Goal: Transaction & Acquisition: Purchase product/service

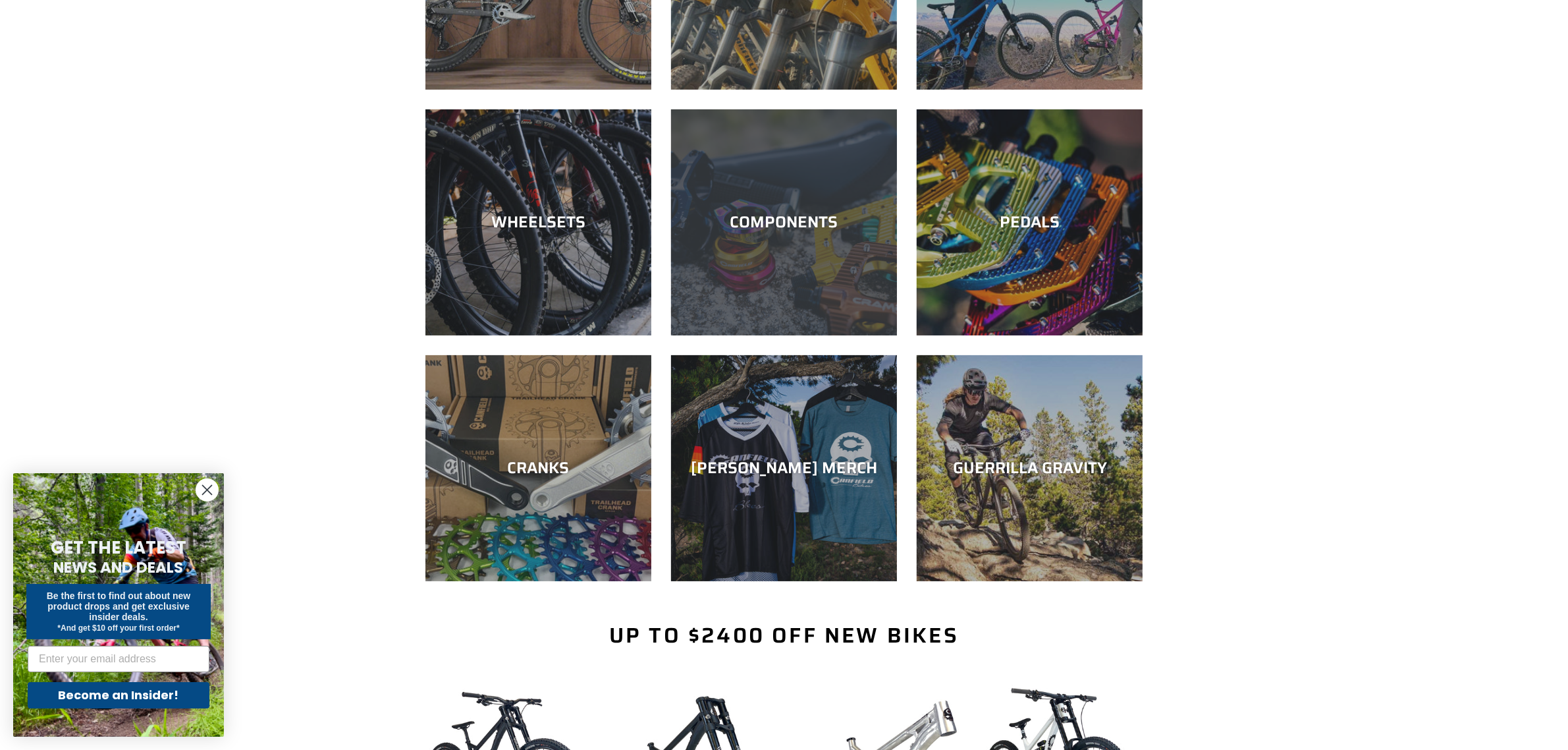
scroll to position [412, 0]
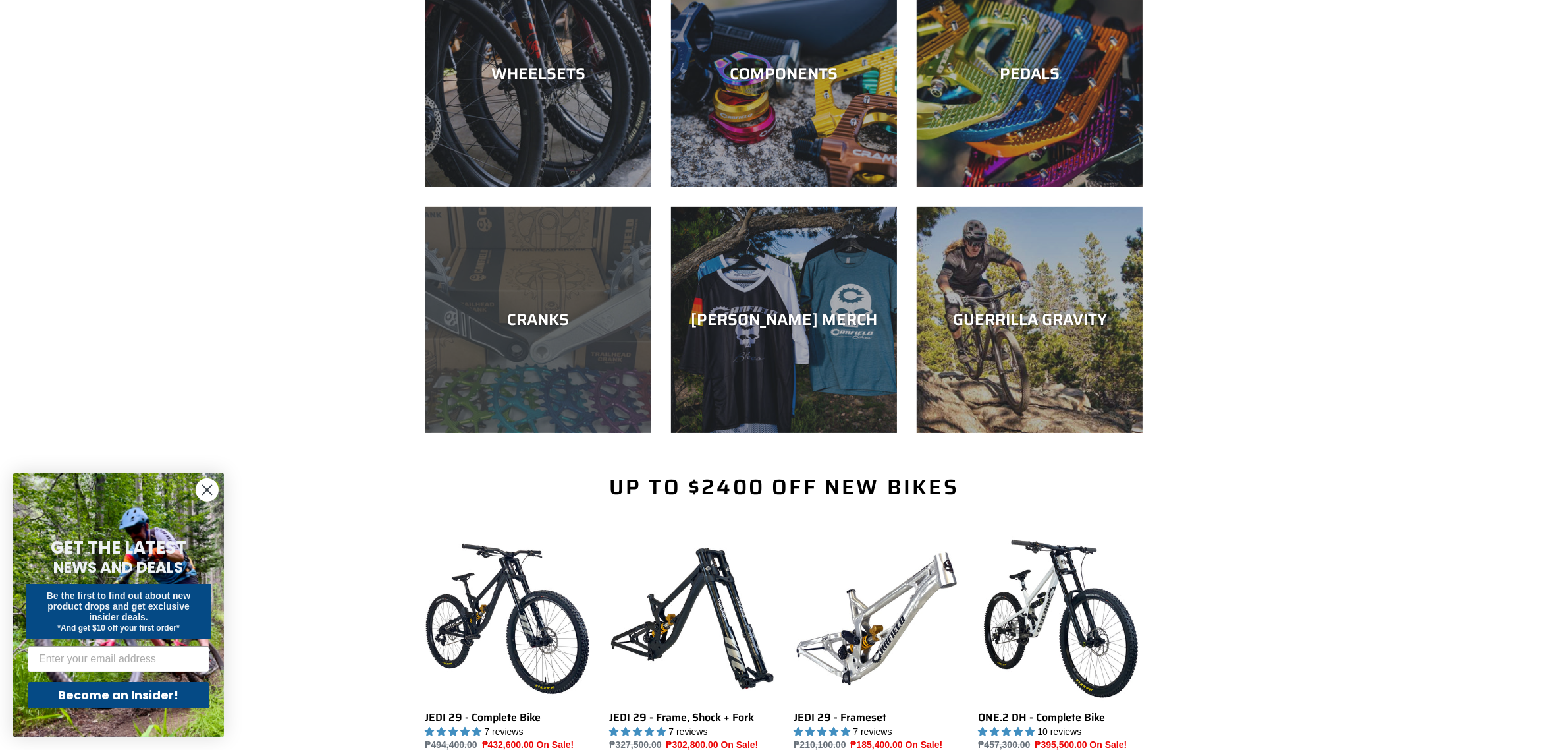
click at [482, 433] on div "CRANKS" at bounding box center [539, 433] width 226 height 0
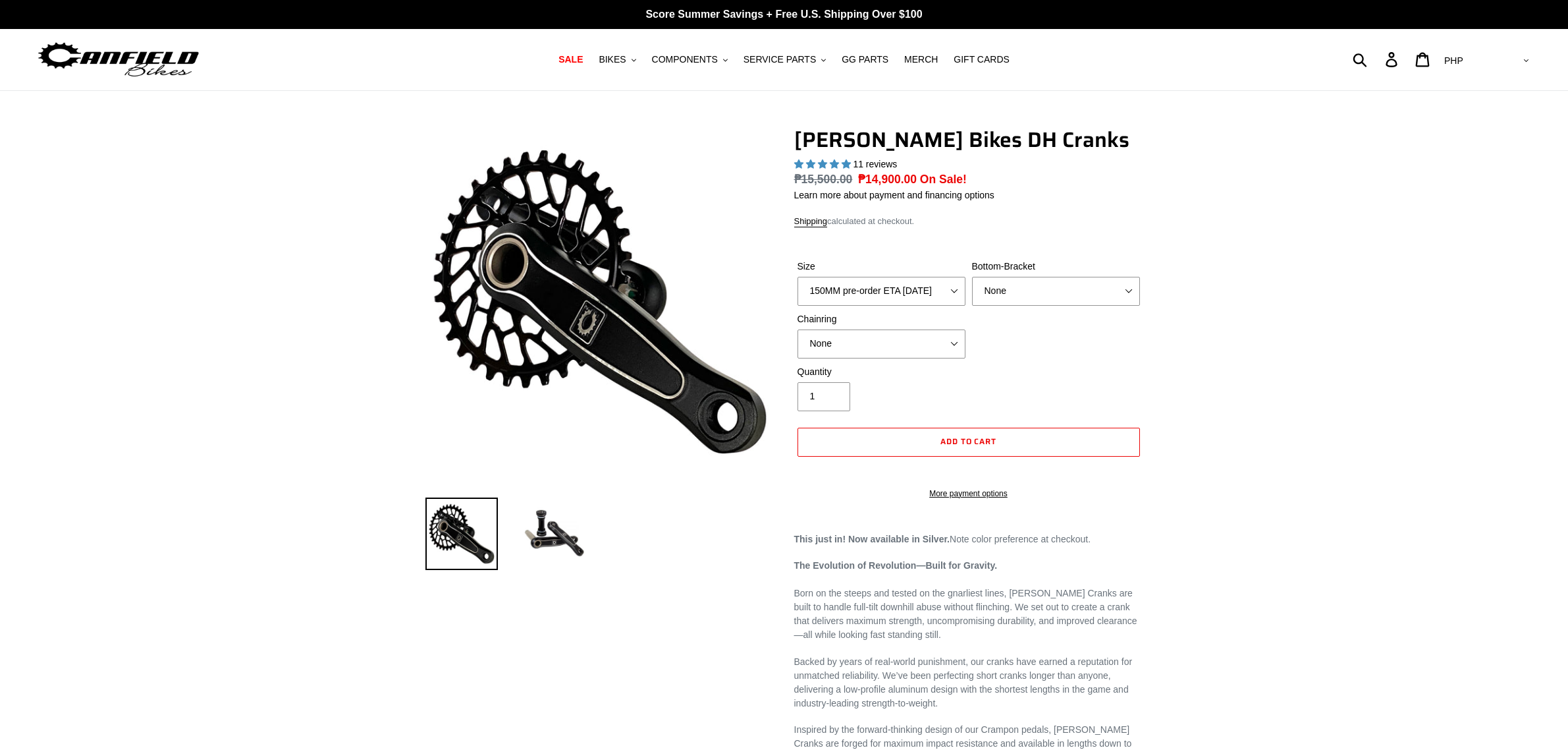
select select "highest-rating"
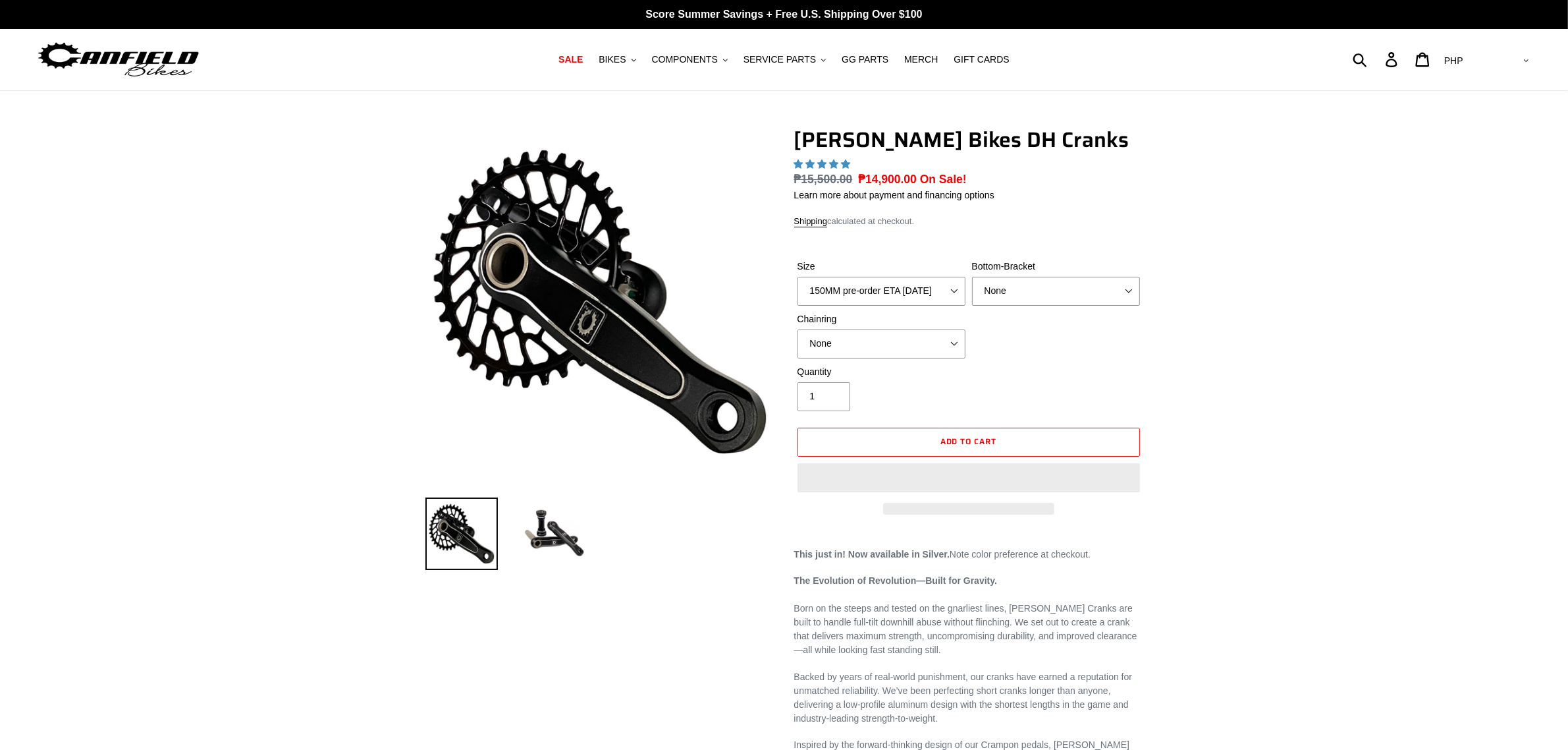
select select "highest-rating"
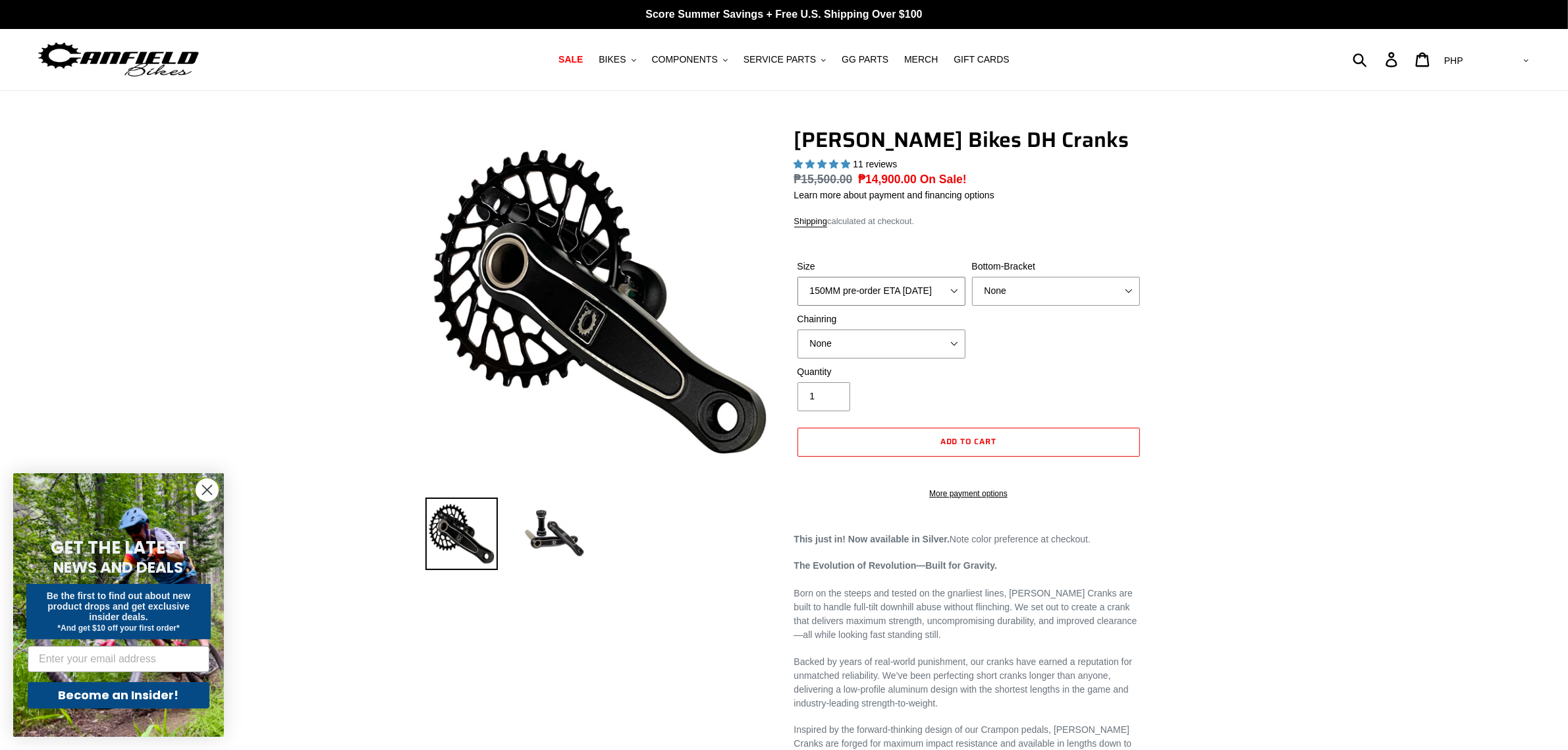
click at [955, 294] on select "150MM pre-order ETA 10/15/25 155MM pre-order ETA 10/15/25 160MM pre-order ETA 1…" at bounding box center [881, 291] width 168 height 29
drag, startPoint x: 679, startPoint y: 59, endPoint x: 677, endPoint y: 68, distance: 9.2
click at [679, 59] on span "COMPONENTS" at bounding box center [685, 59] width 66 height 12
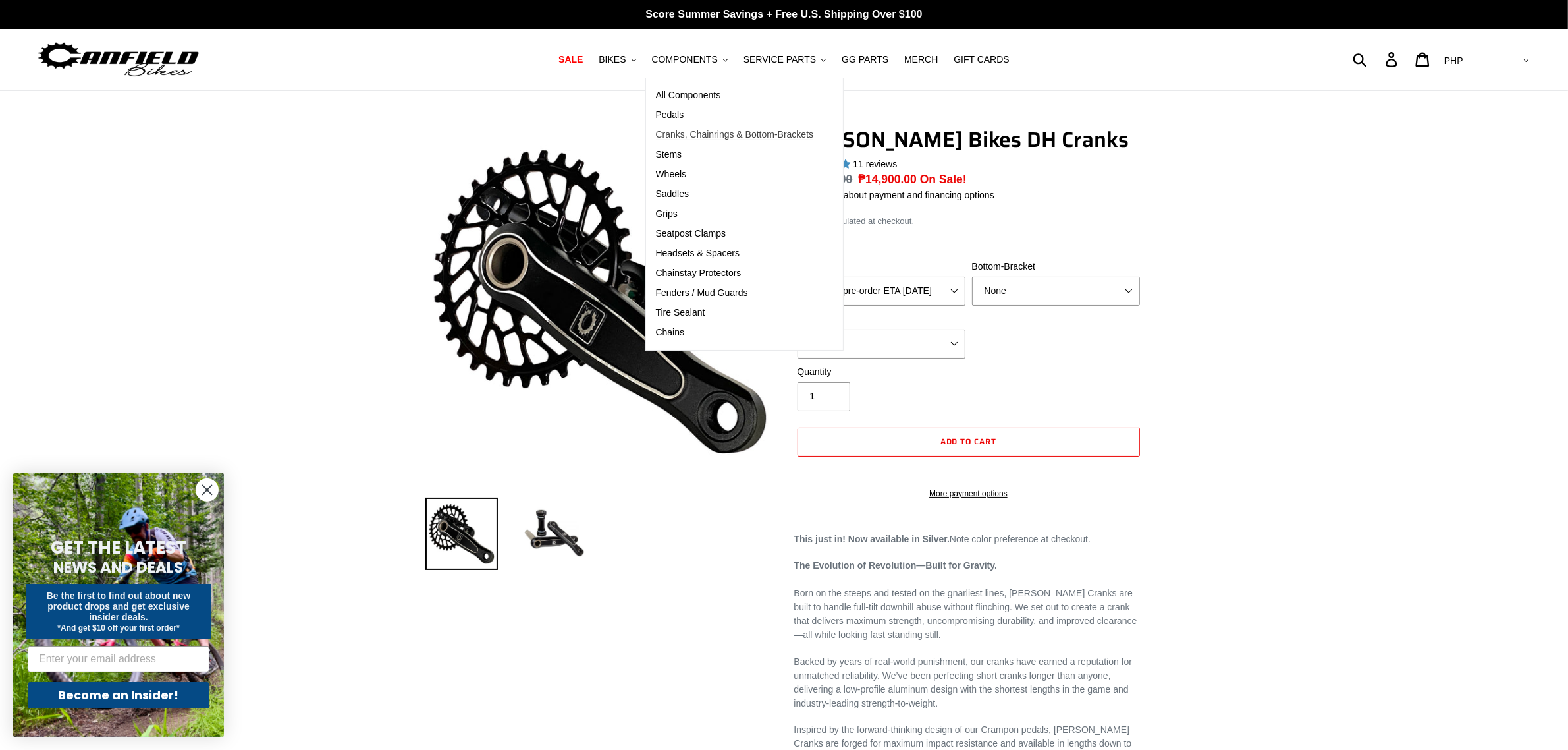
click at [679, 129] on span "Cranks, Chainrings & Bottom-Brackets" at bounding box center [734, 135] width 158 height 12
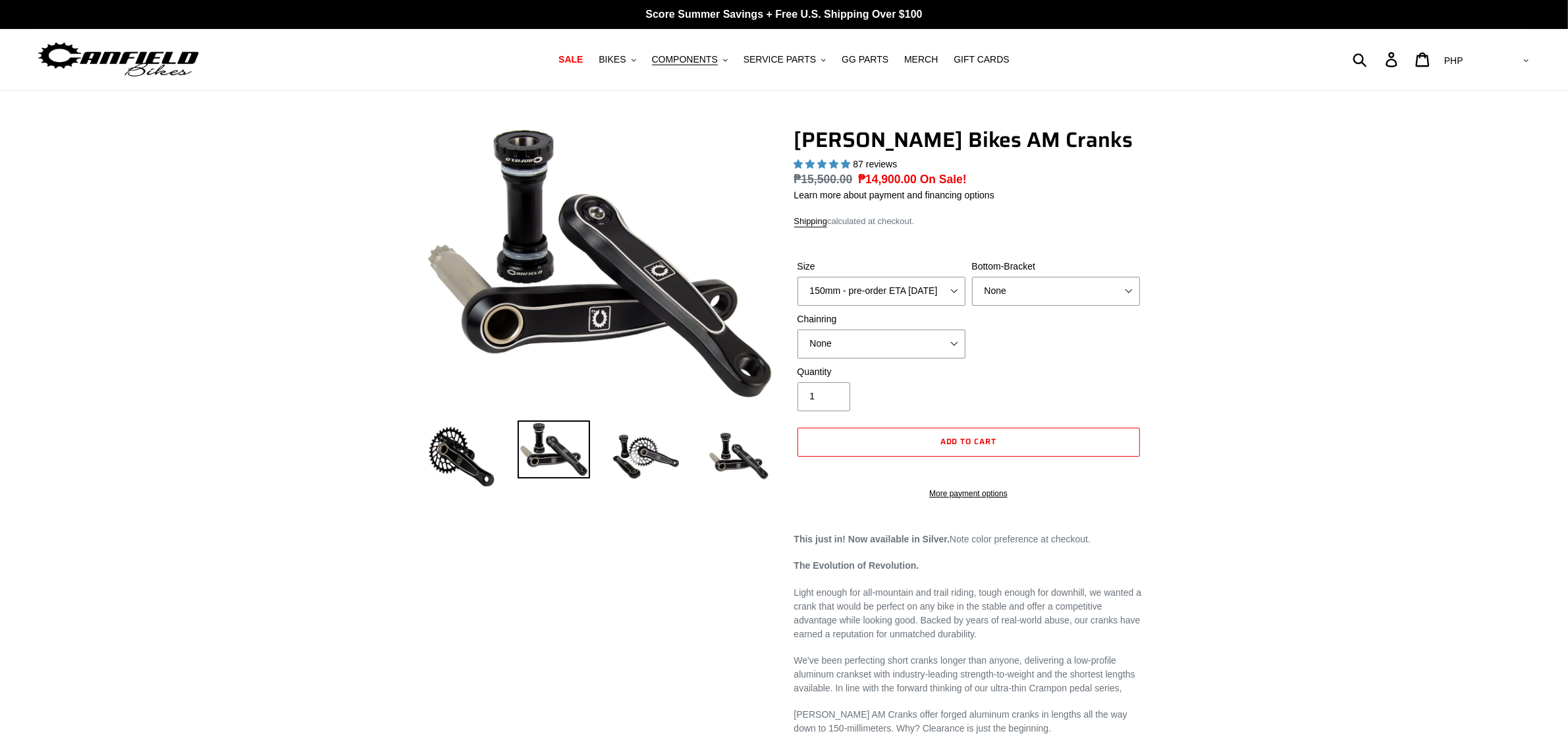
select select "highest-rating"
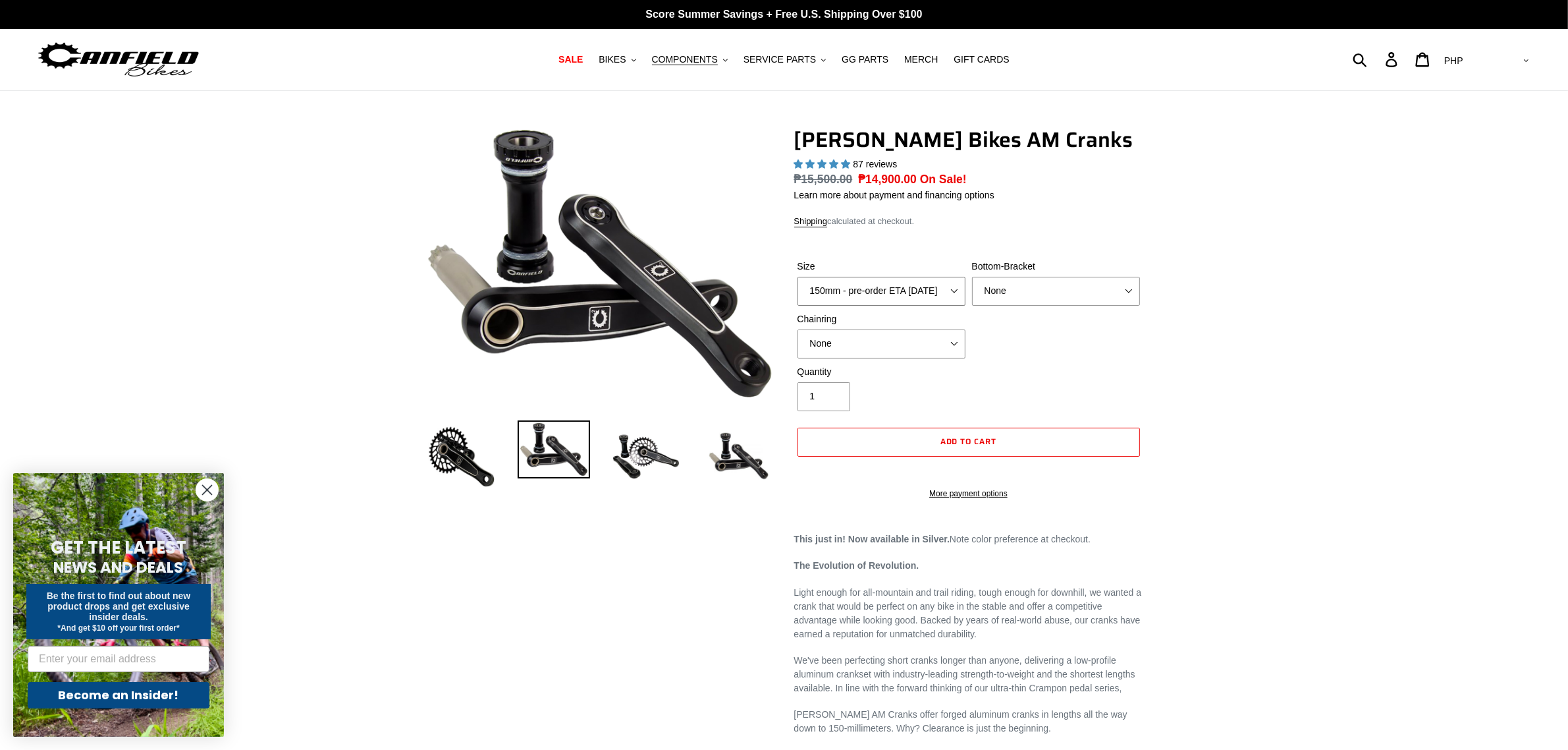
drag, startPoint x: 940, startPoint y: 281, endPoint x: 970, endPoint y: 289, distance: 31.0
click at [940, 281] on select "150mm - pre-order ETA 10/15/25 155mm - pre-order ETA 10/15/25 160mm - pre-order…" at bounding box center [881, 291] width 168 height 29
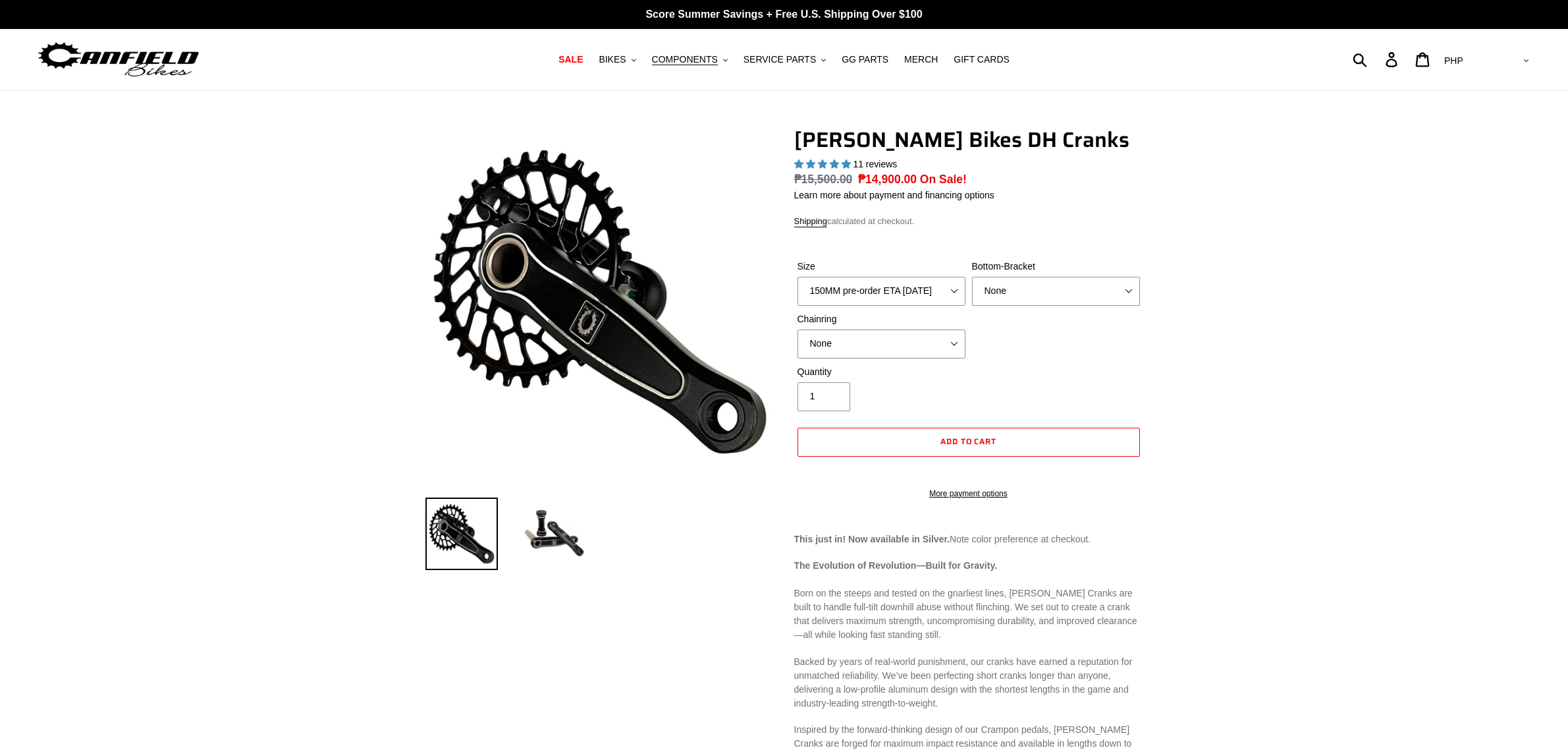
select select "highest-rating"
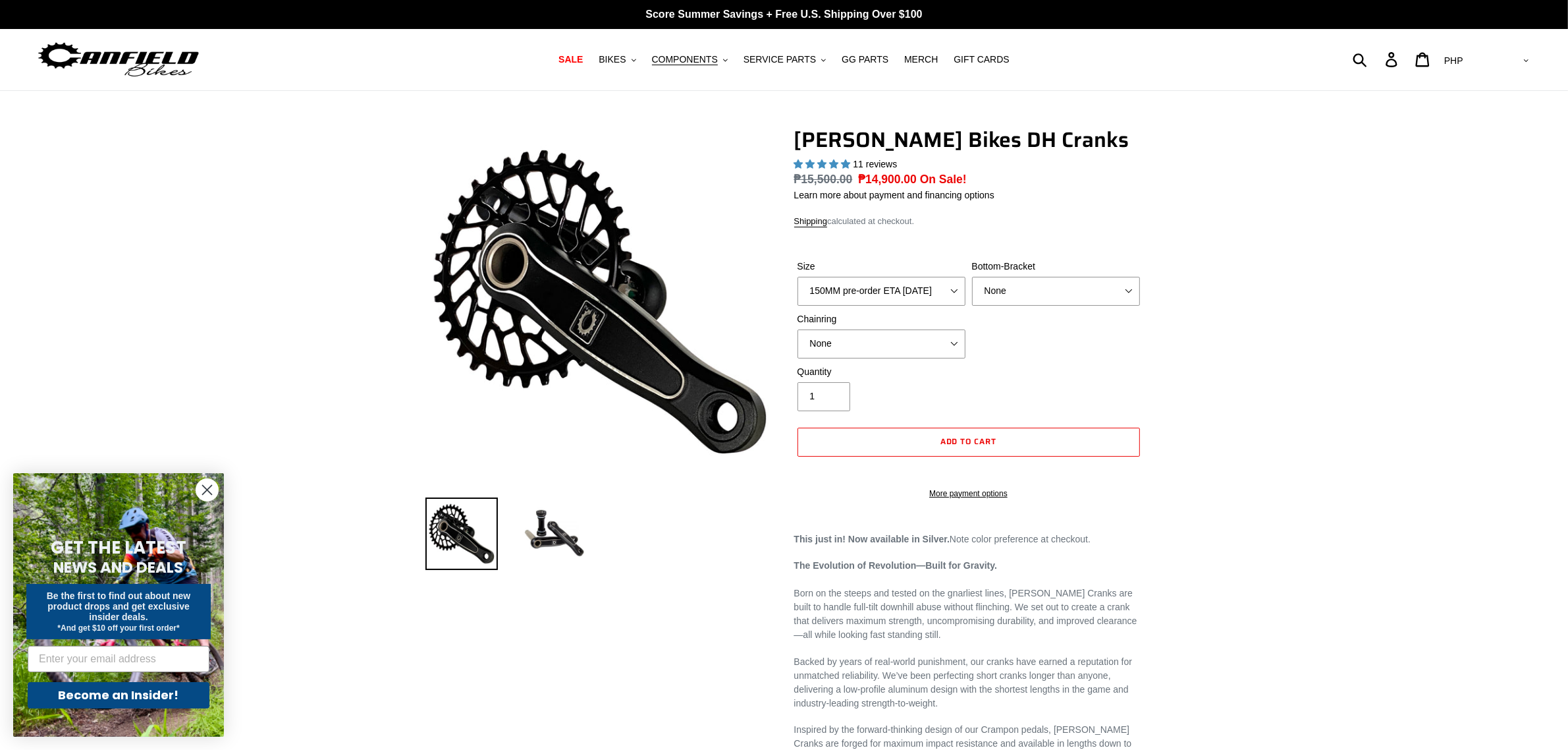
click at [1451, 354] on div "[PERSON_NAME] Bikes DH Cranks 11 reviews Regular price ₱15,500.00 Sale price ₱1…" at bounding box center [784, 738] width 1568 height 1222
select select "highest-rating"
click at [933, 303] on select "150MM pre-order ETA [DATE] 155MM pre-order ETA [DATE] 160MM pre-order ETA [DATE…" at bounding box center [881, 291] width 168 height 29
drag, startPoint x: 1172, startPoint y: 390, endPoint x: 1191, endPoint y: 390, distance: 19.0
click at [1173, 390] on div "[PERSON_NAME] Bikes DH Cranks 11 reviews Regular price ₱15,500.00 Sale price ₱1…" at bounding box center [784, 738] width 791 height 1222
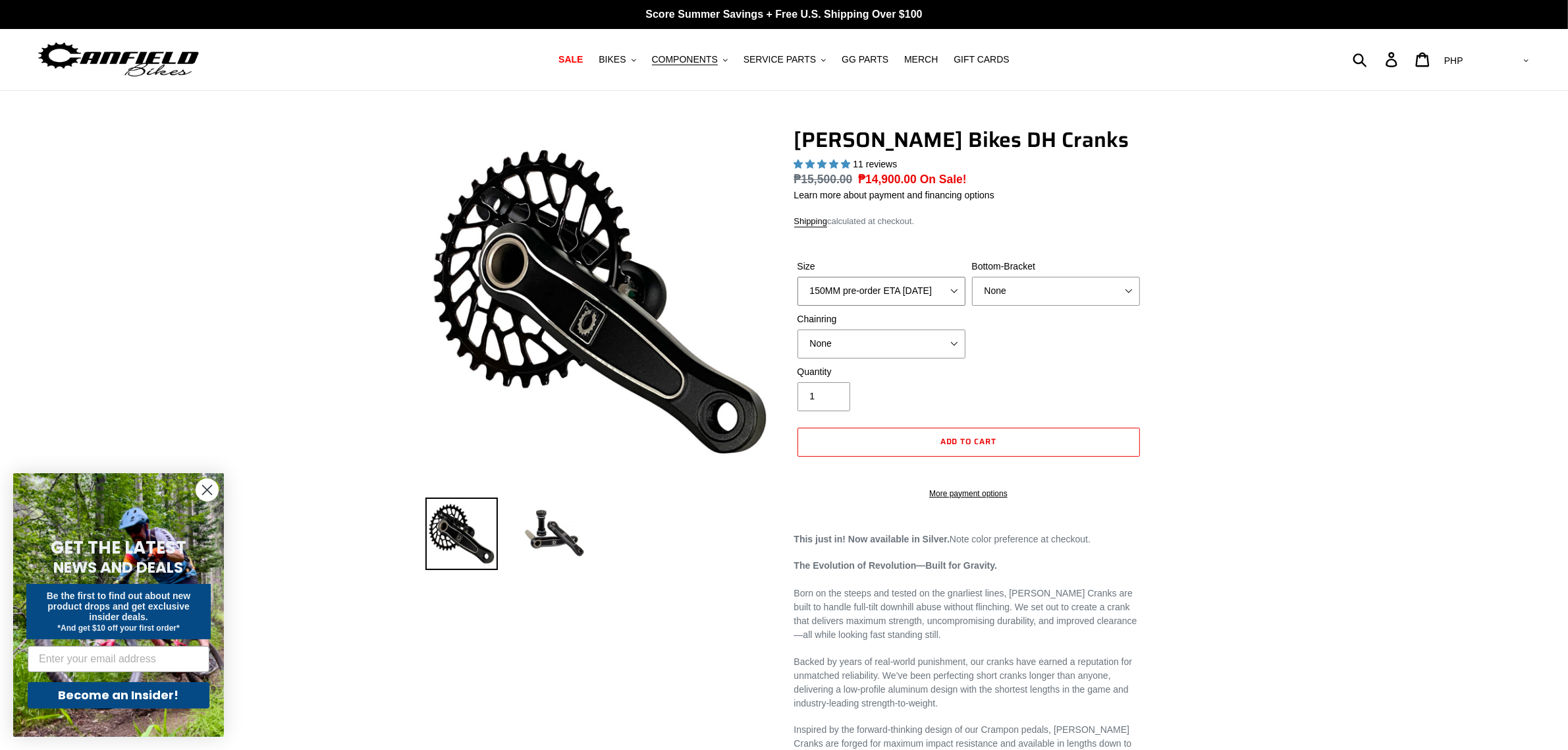
click at [927, 281] on select "150MM pre-order ETA [DATE] 155MM pre-order ETA [DATE] 160MM pre-order ETA [DATE…" at bounding box center [881, 291] width 168 height 29
click at [551, 524] on img at bounding box center [554, 534] width 72 height 72
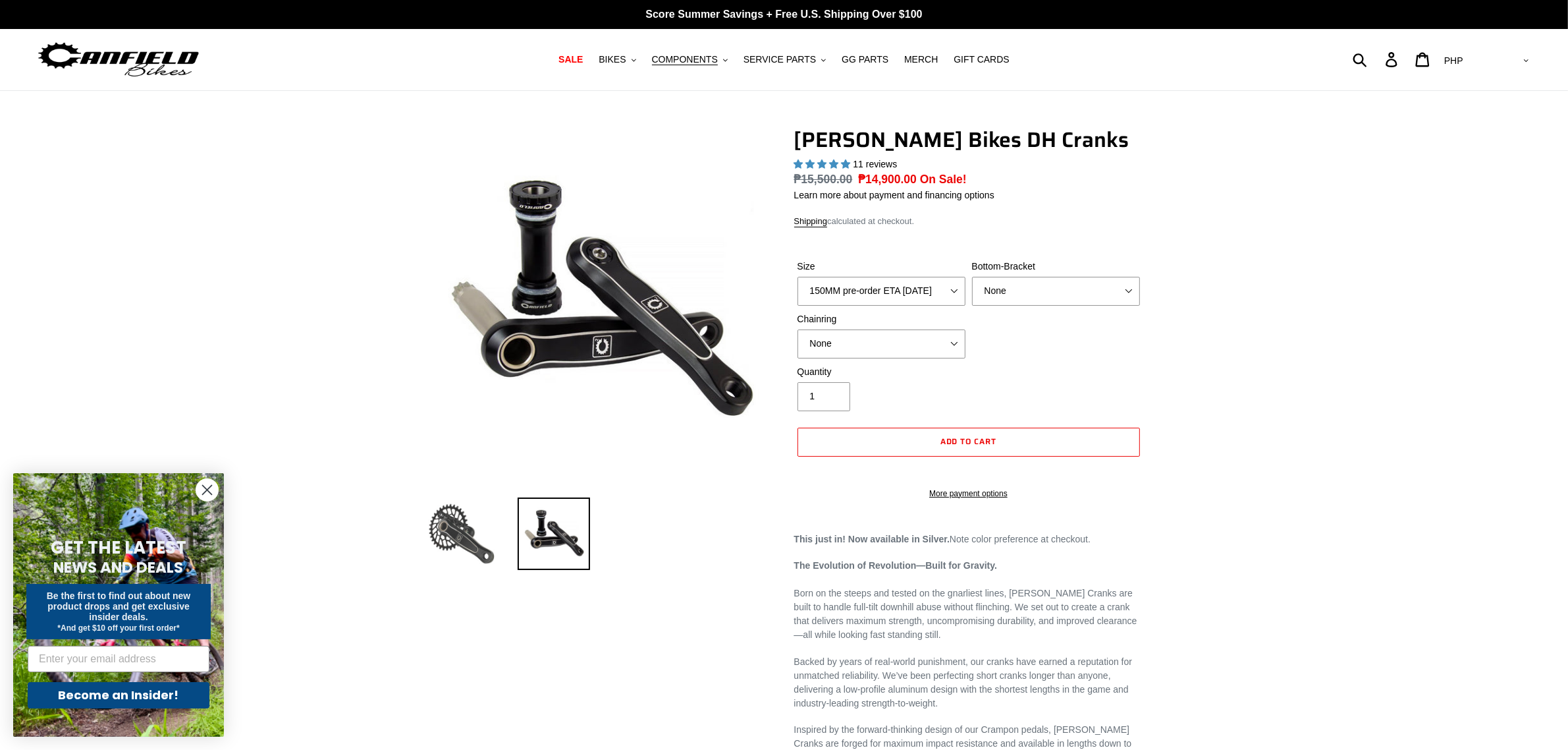
click at [455, 524] on img at bounding box center [462, 534] width 72 height 72
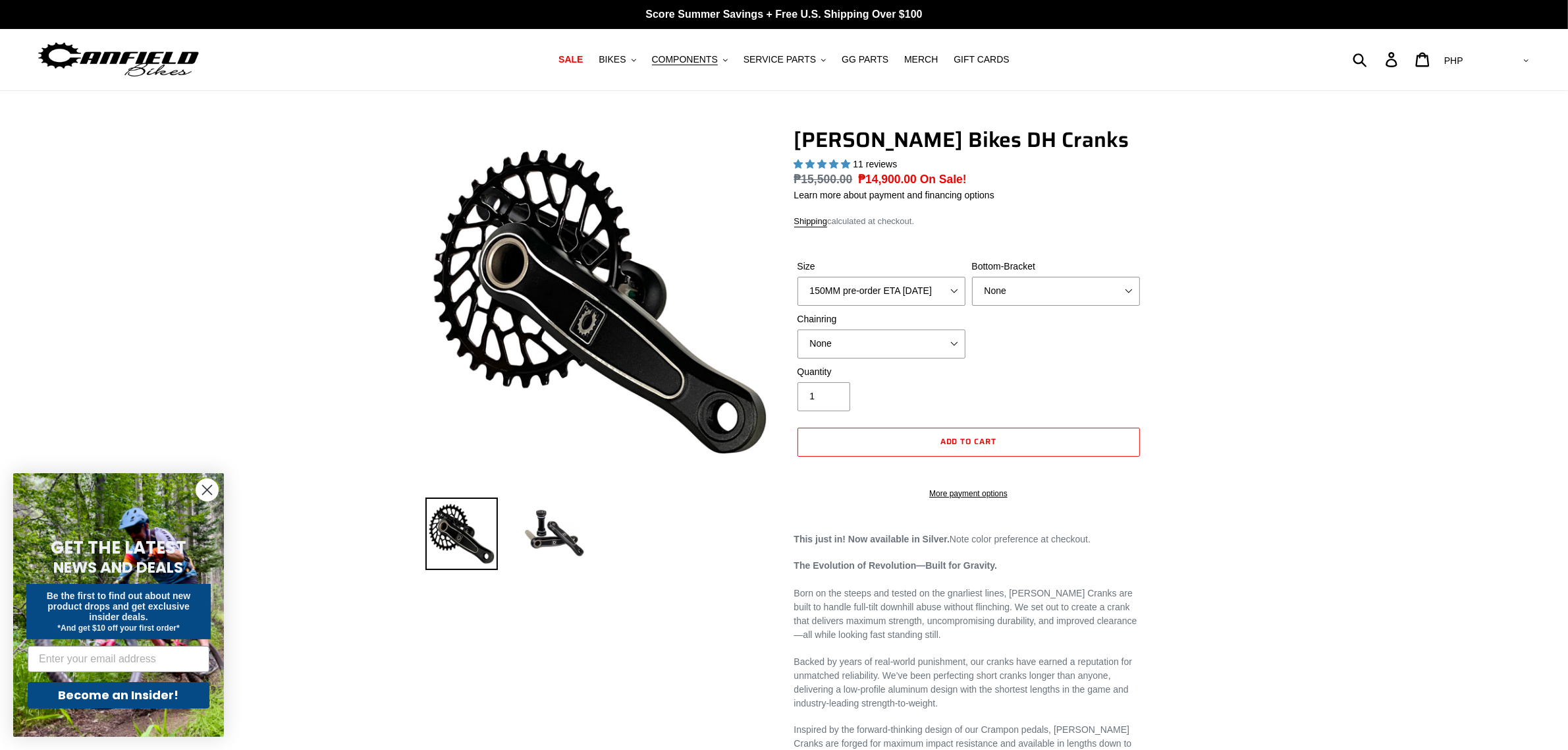
click at [511, 528] on li at bounding box center [544, 537] width 92 height 76
click at [545, 541] on img at bounding box center [554, 534] width 72 height 72
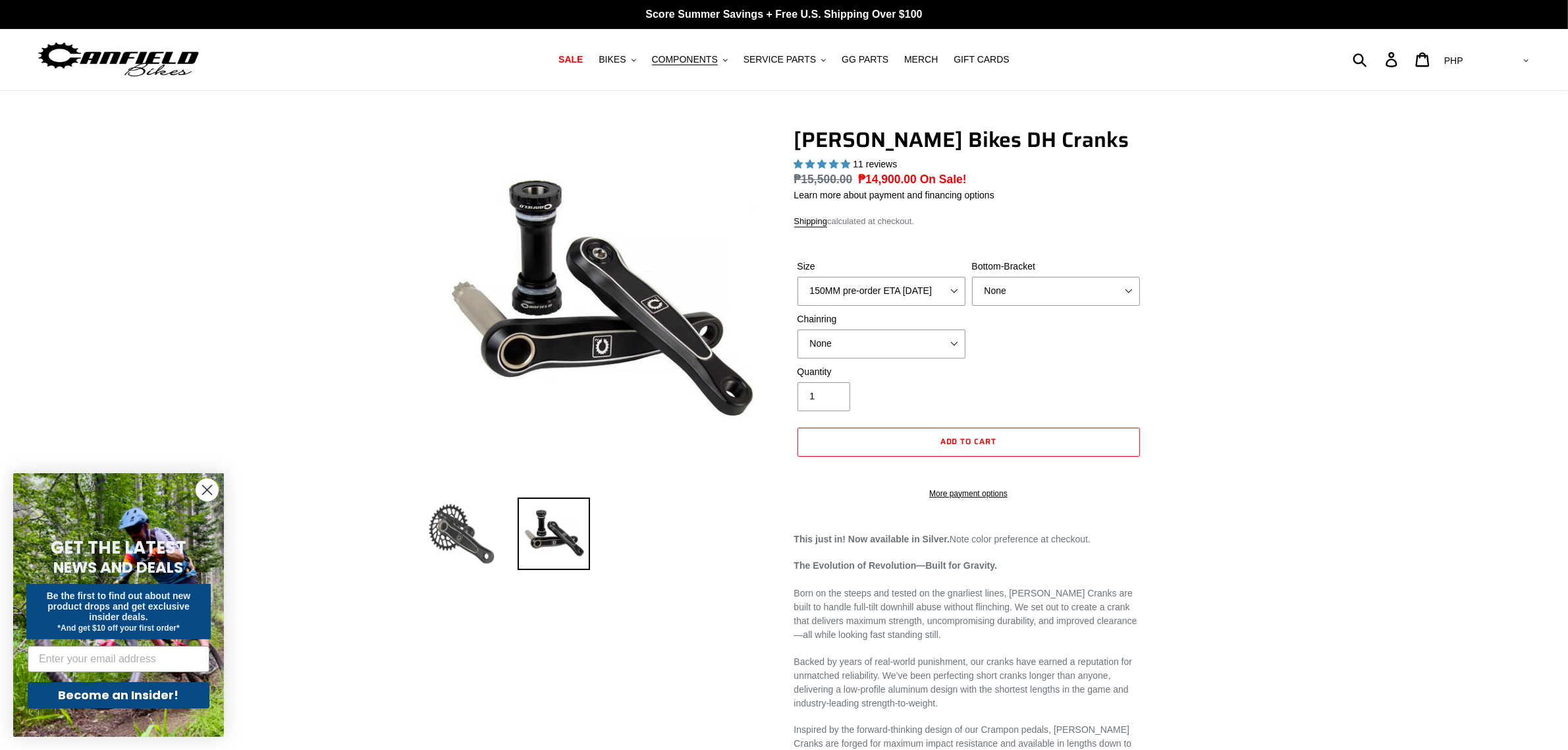
click at [459, 538] on img at bounding box center [462, 534] width 72 height 72
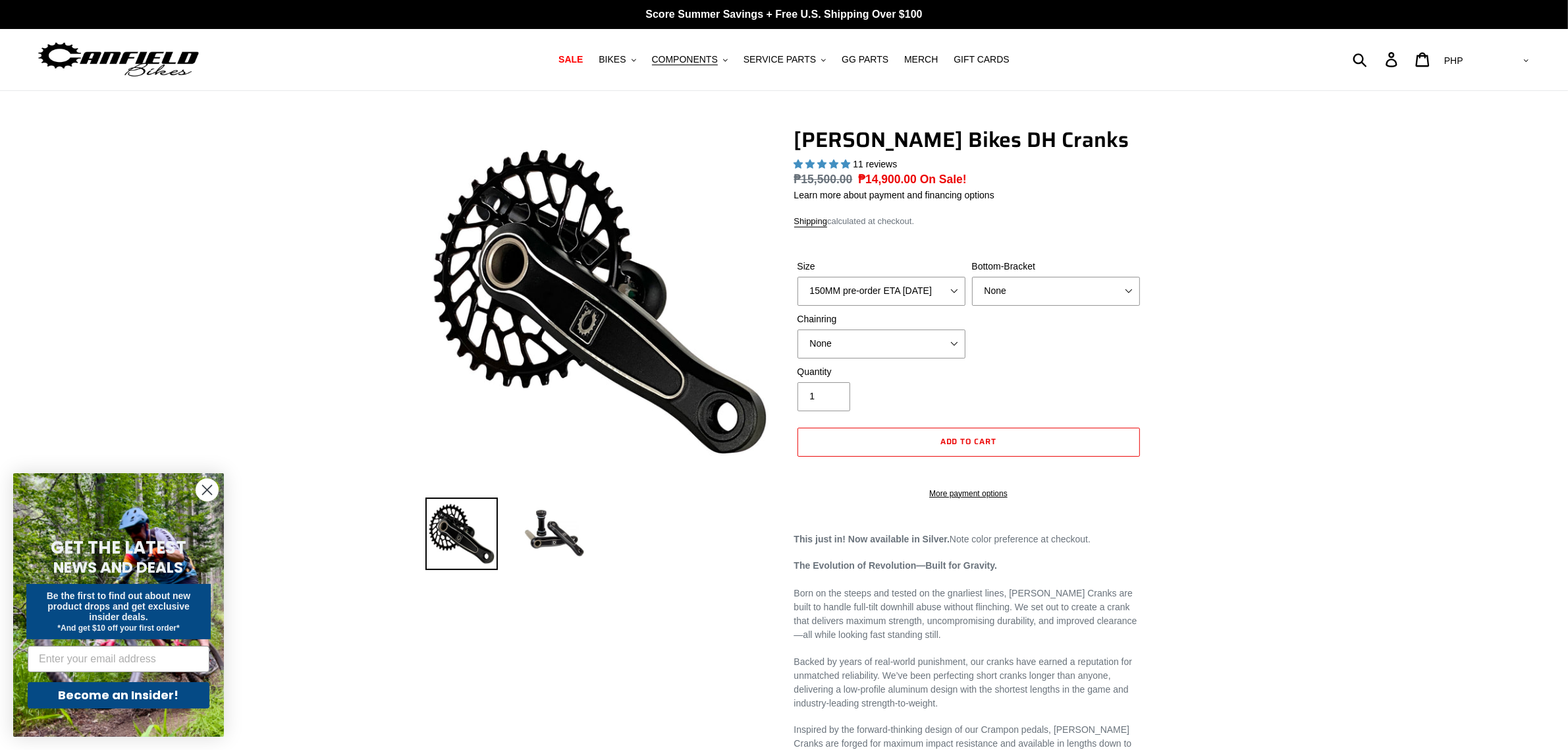
click at [506, 539] on li at bounding box center [544, 537] width 92 height 76
click at [554, 548] on img at bounding box center [554, 534] width 72 height 72
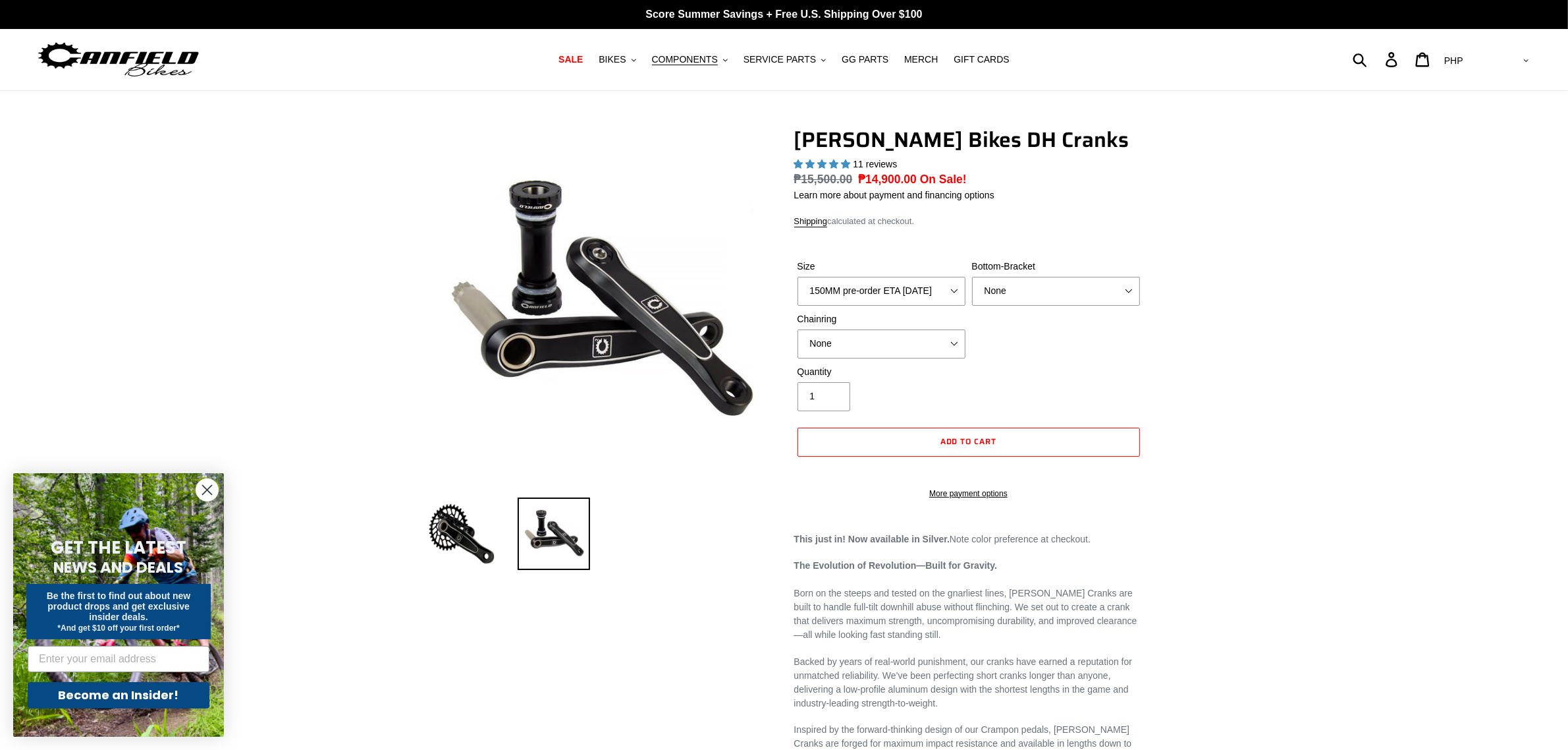
click at [522, 537] on img at bounding box center [554, 534] width 72 height 72
